Goal: Find specific page/section: Find specific page/section

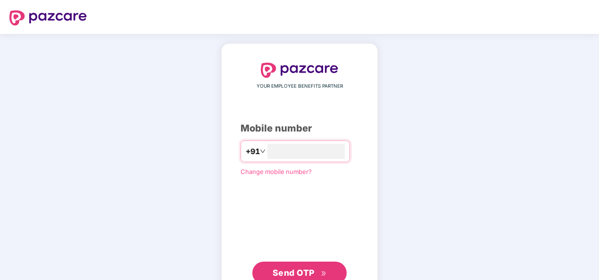
type input "**********"
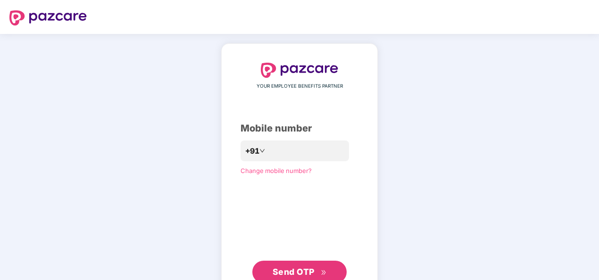
scroll to position [31, 0]
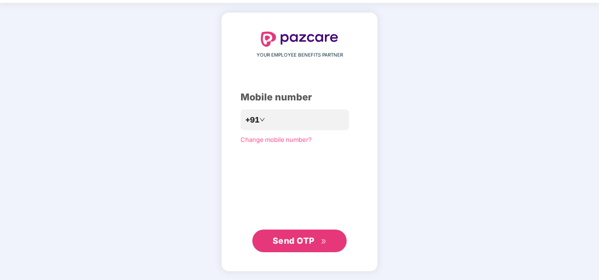
click at [294, 238] on span "Send OTP" at bounding box center [293, 241] width 42 height 10
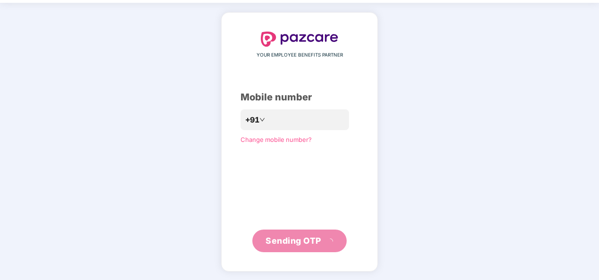
scroll to position [27, 0]
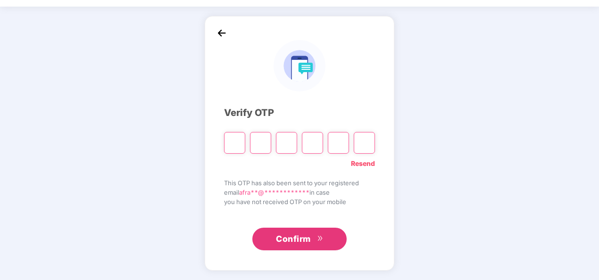
type input "*"
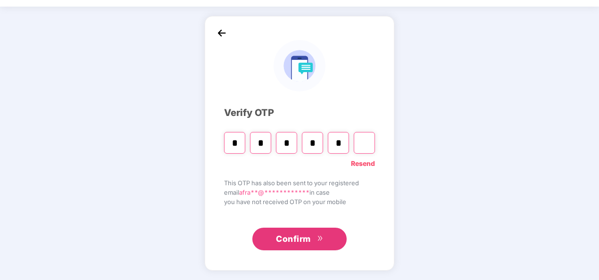
type input "*"
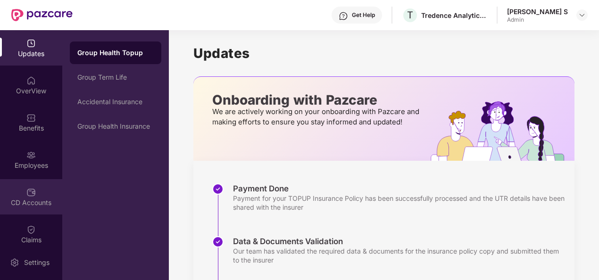
click at [33, 194] on img at bounding box center [30, 192] width 9 height 9
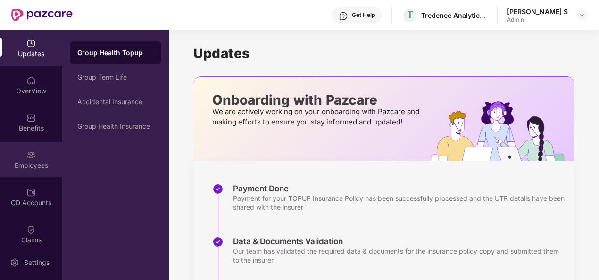
click at [21, 169] on div "Employees" at bounding box center [31, 165] width 62 height 9
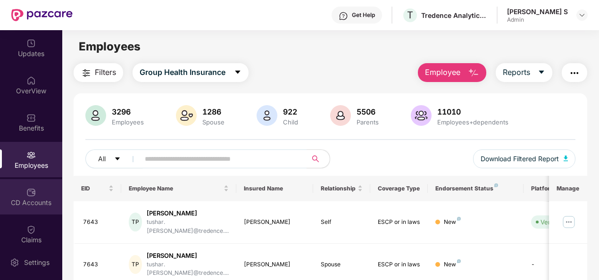
click at [17, 193] on div "CD Accounts" at bounding box center [31, 196] width 62 height 35
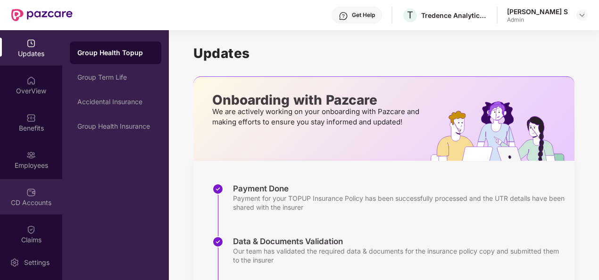
click at [41, 193] on div "CD Accounts" at bounding box center [31, 196] width 62 height 35
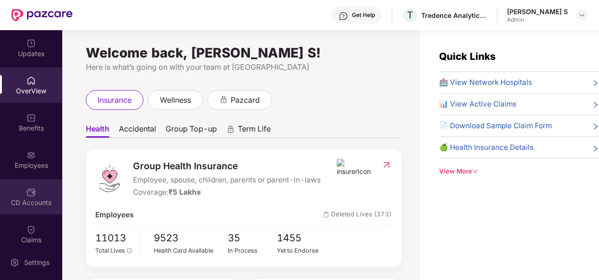
click at [33, 201] on div "CD Accounts" at bounding box center [31, 202] width 62 height 9
